Goal: Information Seeking & Learning: Learn about a topic

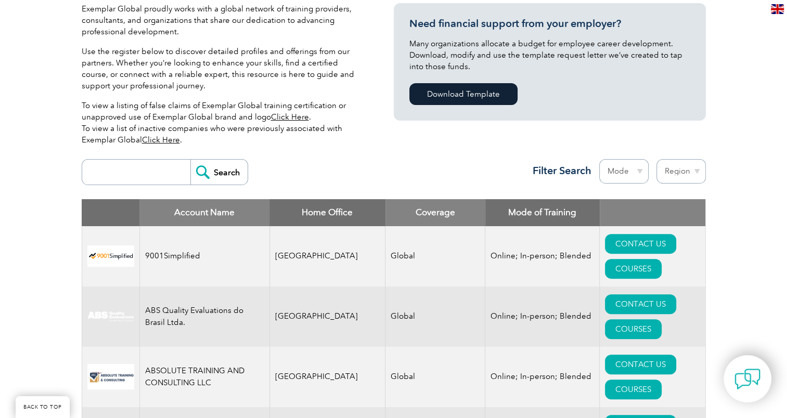
scroll to position [260, 0]
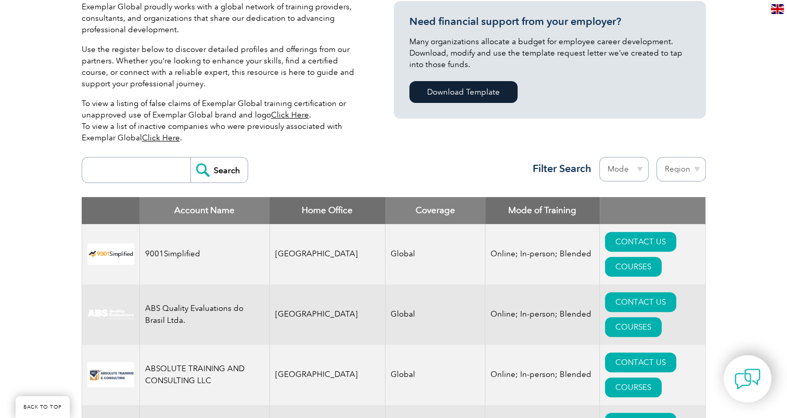
click at [691, 169] on select "Region [GEOGRAPHIC_DATA] [GEOGRAPHIC_DATA] [GEOGRAPHIC_DATA] [GEOGRAPHIC_DATA] …" at bounding box center [680, 169] width 49 height 24
select select "[GEOGRAPHIC_DATA]"
click at [656, 157] on select "Region [GEOGRAPHIC_DATA] [GEOGRAPHIC_DATA] [GEOGRAPHIC_DATA] [GEOGRAPHIC_DATA] …" at bounding box center [680, 169] width 49 height 24
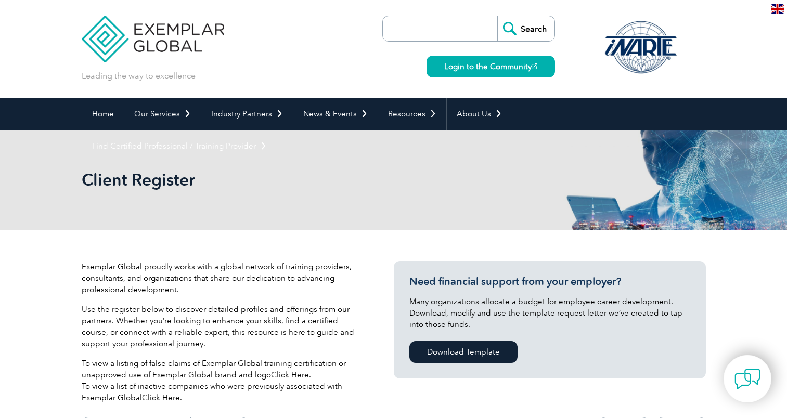
select select "Australia"
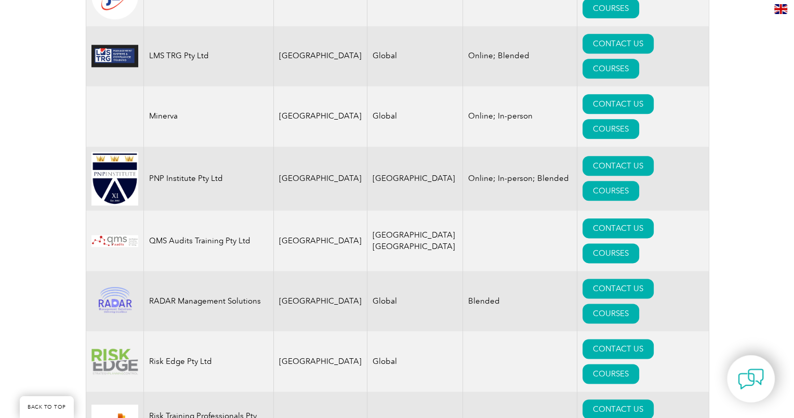
scroll to position [1352, 0]
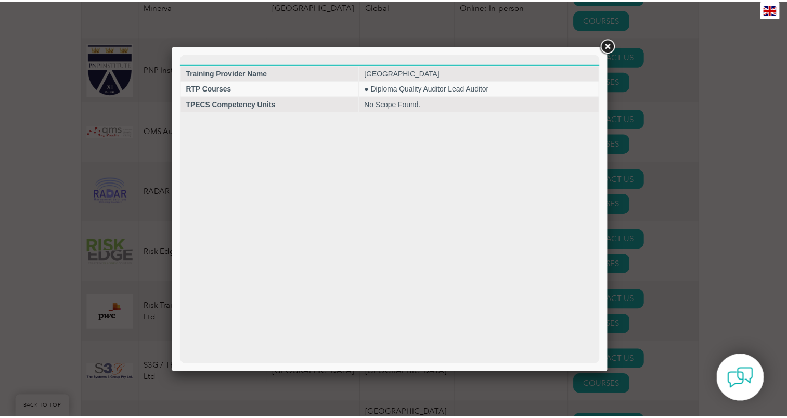
scroll to position [0, 0]
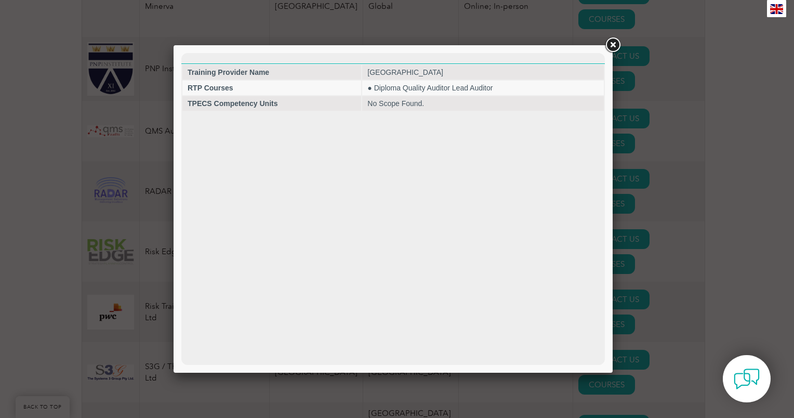
click at [616, 47] on link at bounding box center [613, 45] width 19 height 19
